Goal: Find contact information: Find contact information

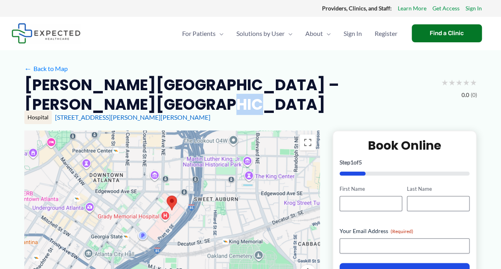
drag, startPoint x: 55, startPoint y: 112, endPoint x: 85, endPoint y: 112, distance: 30.7
click at [85, 112] on h2 "[PERSON_NAME][GEOGRAPHIC_DATA] – [PERSON_NAME][GEOGRAPHIC_DATA]" at bounding box center [229, 94] width 410 height 39
drag, startPoint x: 85, startPoint y: 112, endPoint x: 103, endPoint y: 116, distance: 18.2
click at [87, 110] on h2 "[PERSON_NAME][GEOGRAPHIC_DATA] – [PERSON_NAME][GEOGRAPHIC_DATA]" at bounding box center [229, 94] width 410 height 39
drag, startPoint x: 163, startPoint y: 119, endPoint x: 53, endPoint y: 118, distance: 109.2
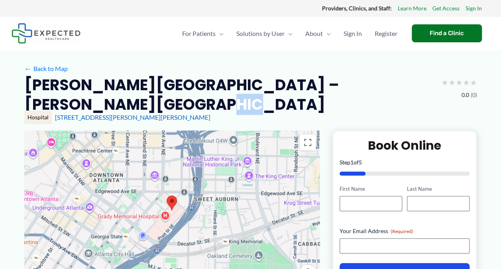
click at [53, 118] on div "Hospital [STREET_ADDRESS][PERSON_NAME]" at bounding box center [250, 117] width 453 height 14
drag, startPoint x: 53, startPoint y: 118, endPoint x: 80, endPoint y: 117, distance: 26.3
copy link "[STREET_ADDRESS][PERSON_NAME][PERSON_NAME]"
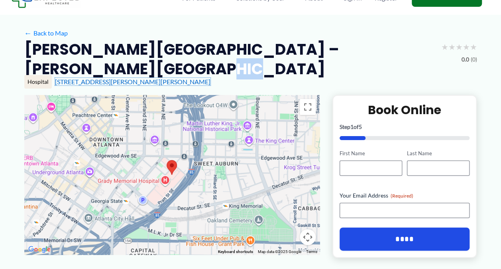
scroll to position [80, 0]
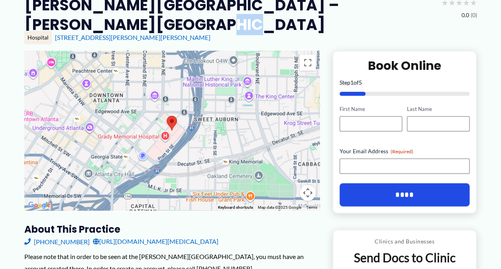
click at [171, 241] on link "[URL][DOMAIN_NAME][MEDICAL_DATA]" at bounding box center [156, 241] width 126 height 12
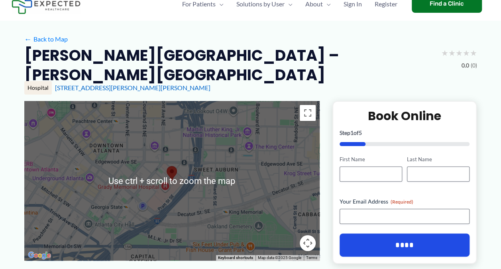
scroll to position [40, 0]
